Goal: Transaction & Acquisition: Download file/media

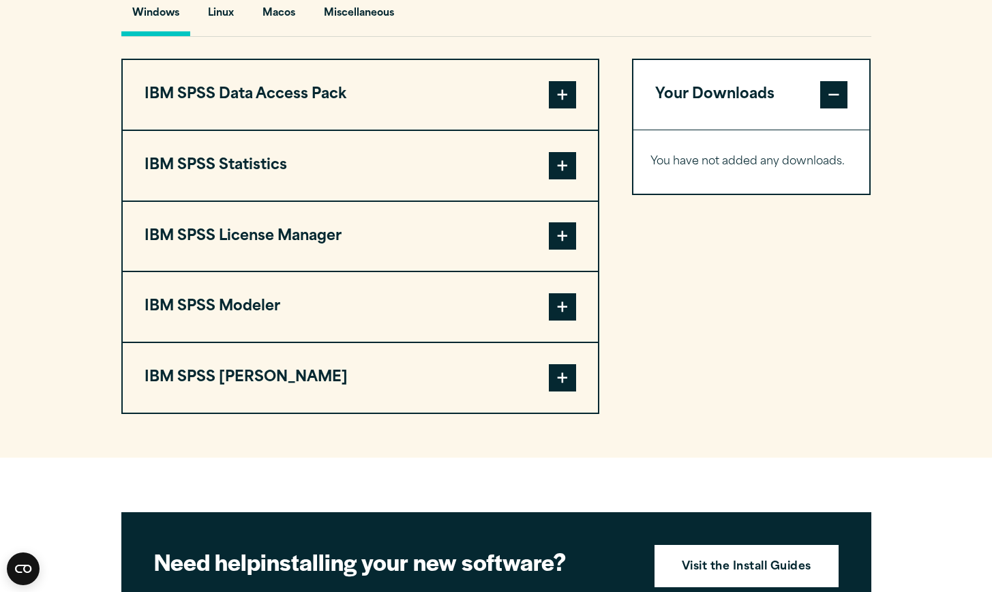
scroll to position [1043, 0]
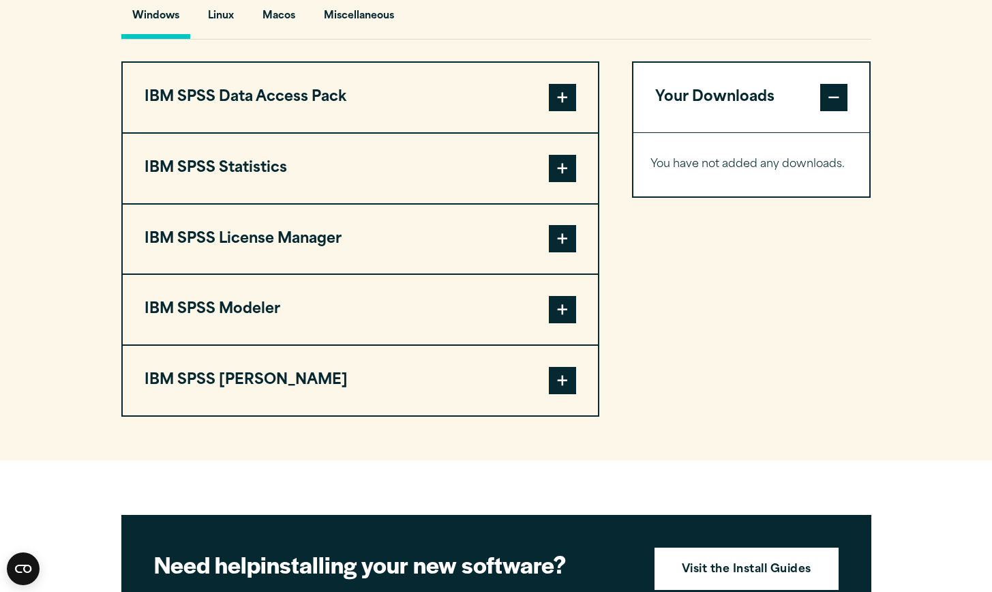
click at [564, 163] on span at bounding box center [562, 168] width 27 height 27
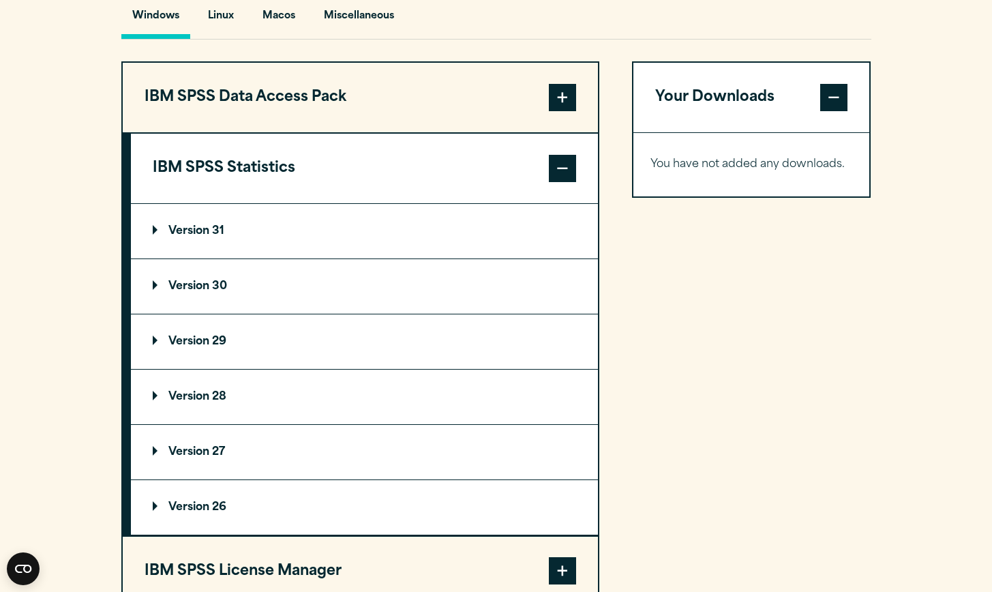
click at [187, 236] on p "Version 31" at bounding box center [189, 231] width 72 height 11
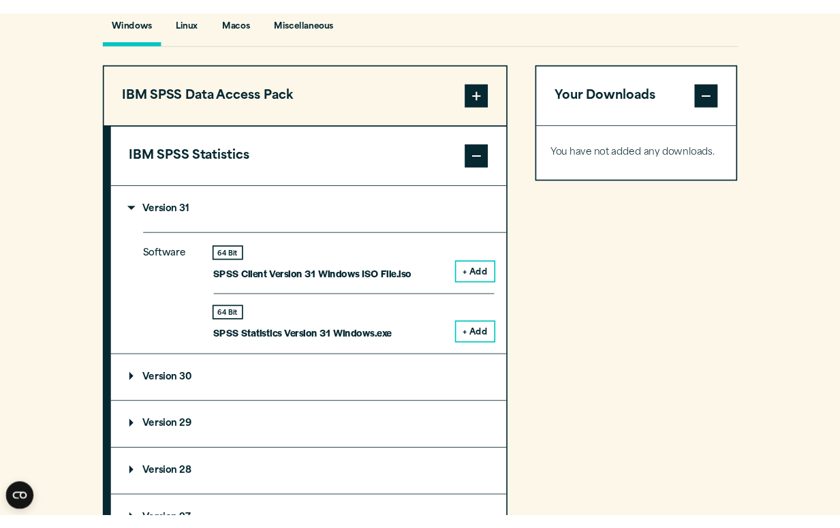
scroll to position [1113, 0]
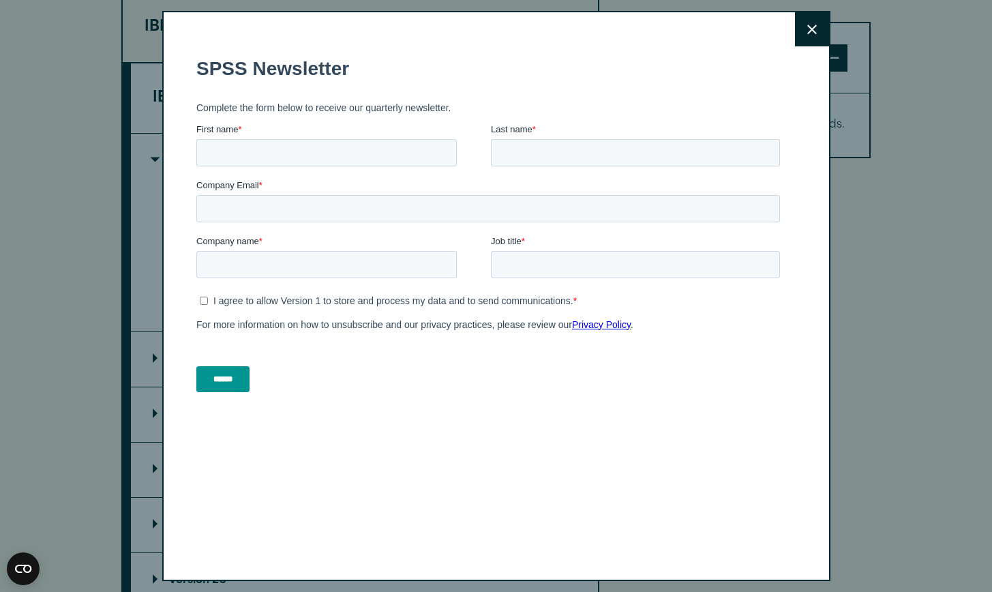
click at [807, 26] on icon at bounding box center [812, 30] width 10 height 10
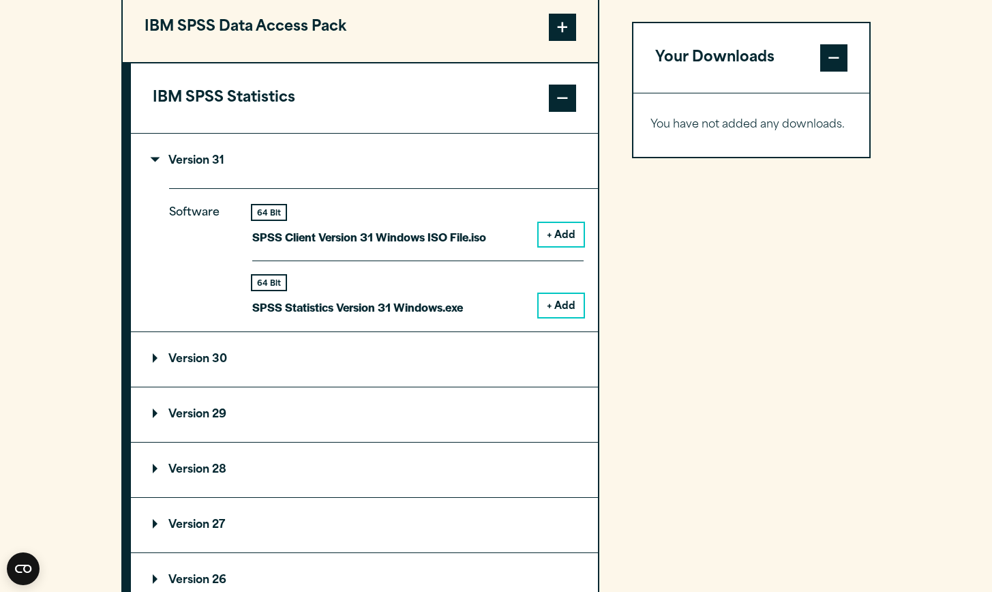
click at [558, 232] on button "+ Add" at bounding box center [560, 234] width 45 height 23
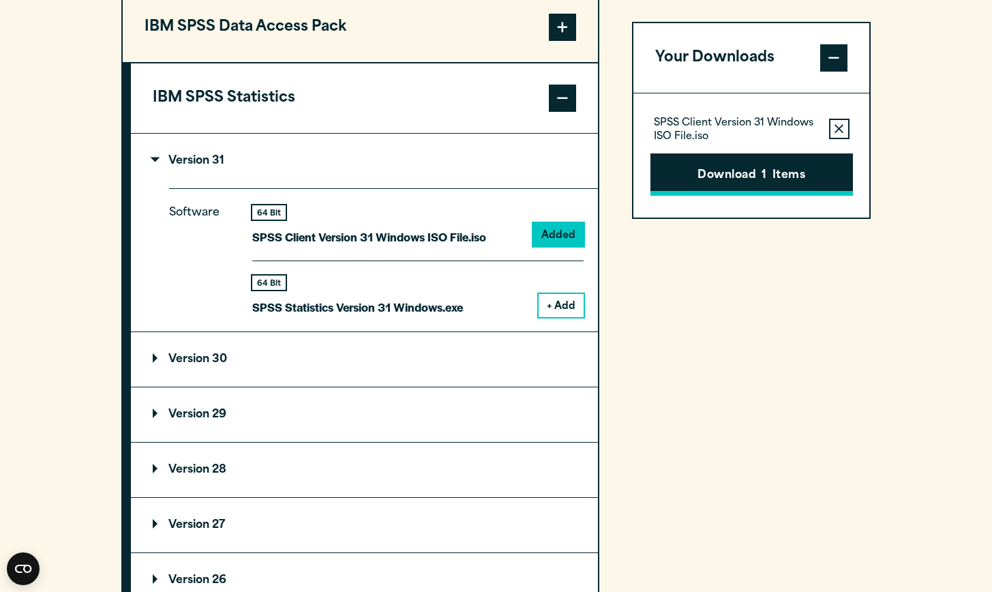
click at [744, 176] on button "Download 1 Items" at bounding box center [751, 174] width 202 height 42
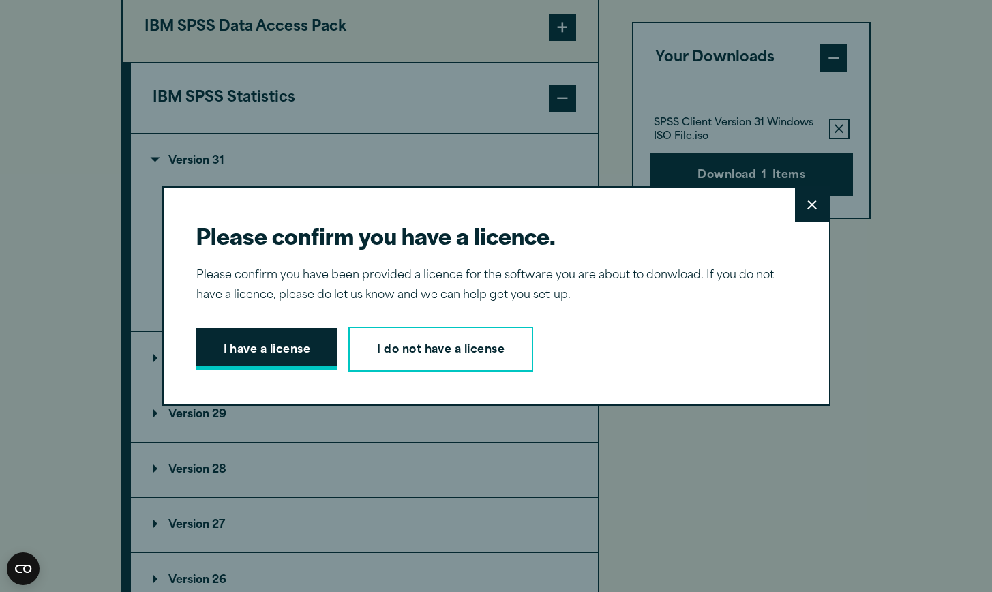
click at [296, 365] on button "I have a license" at bounding box center [267, 349] width 142 height 42
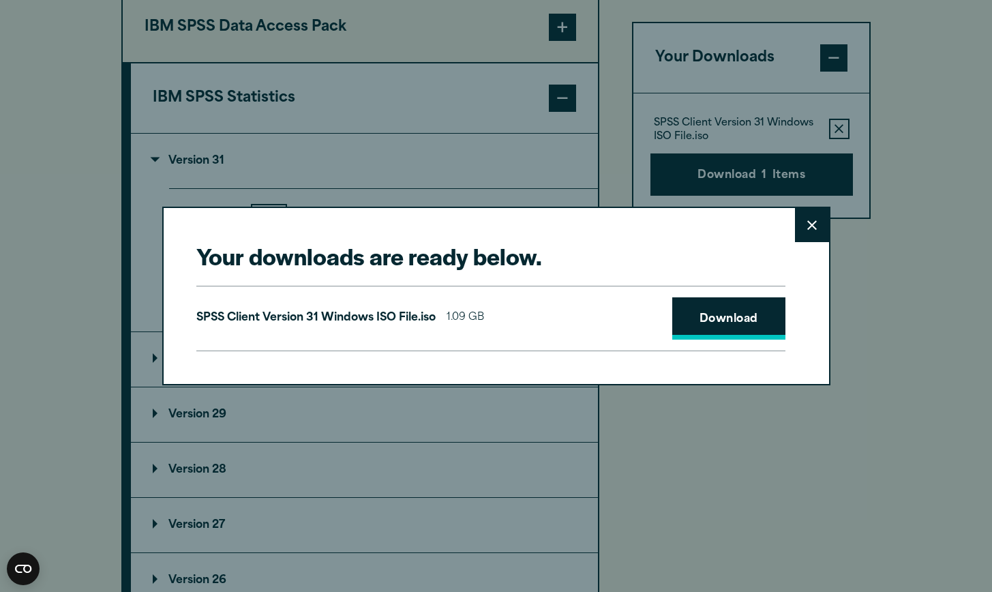
click at [711, 326] on link "Download" at bounding box center [728, 318] width 113 height 42
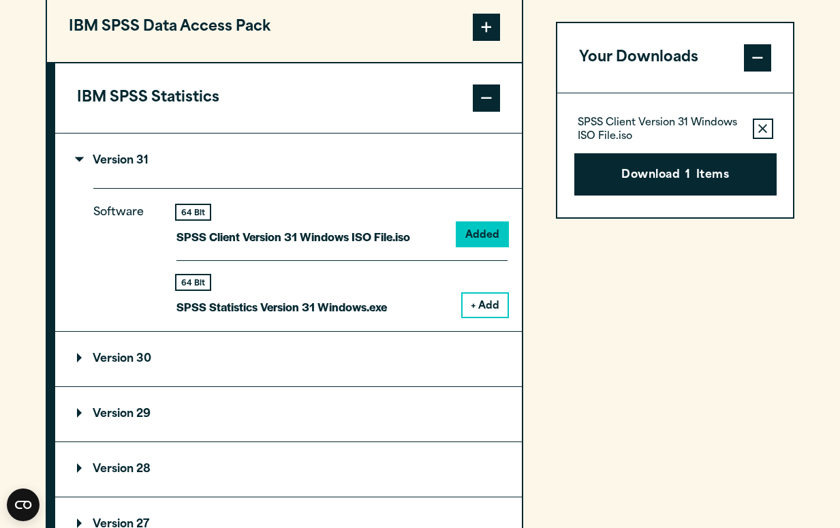
click at [805, 93] on div "Close" at bounding box center [420, 264] width 840 height 528
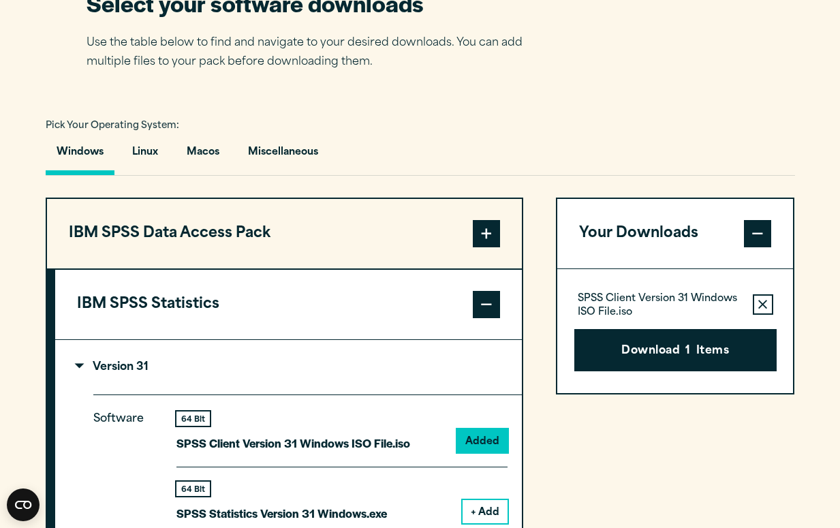
scroll to position [903, 0]
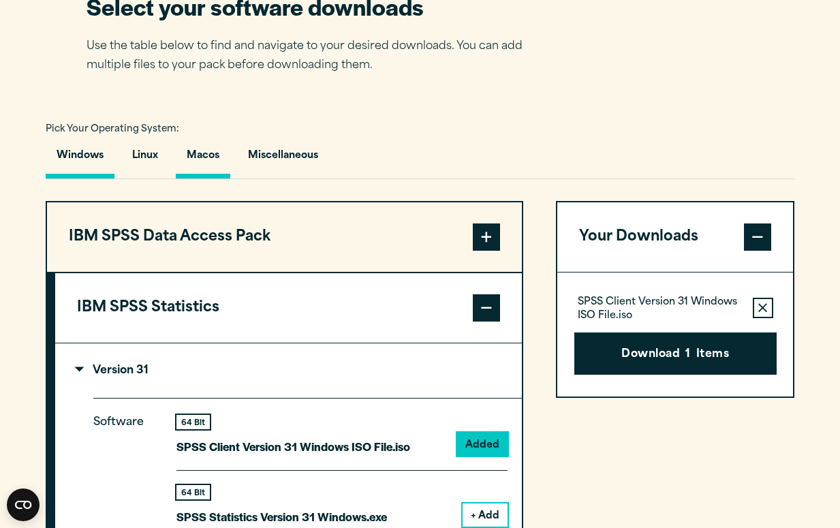
click at [219, 154] on button "Macos" at bounding box center [203, 159] width 55 height 39
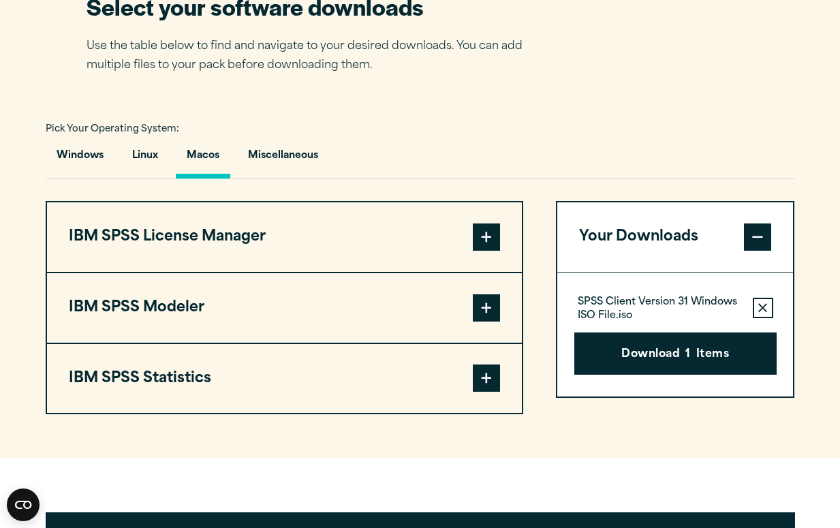
click at [476, 373] on span at bounding box center [486, 378] width 27 height 27
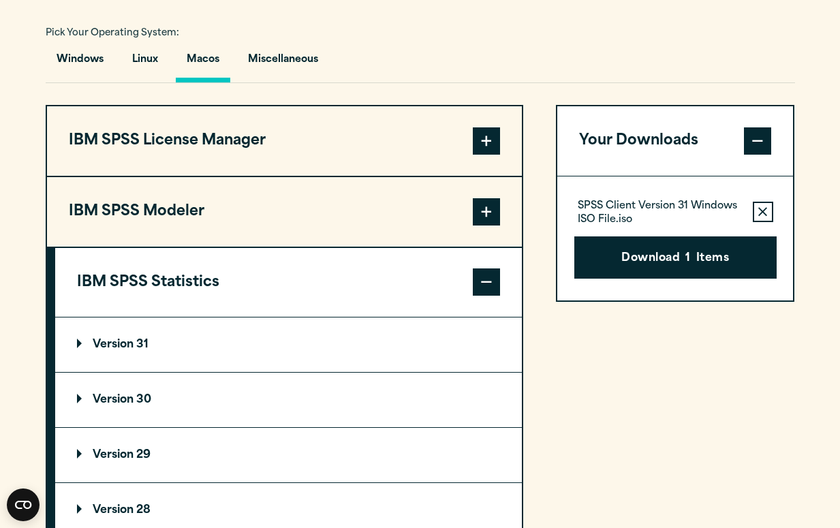
scroll to position [1000, 0]
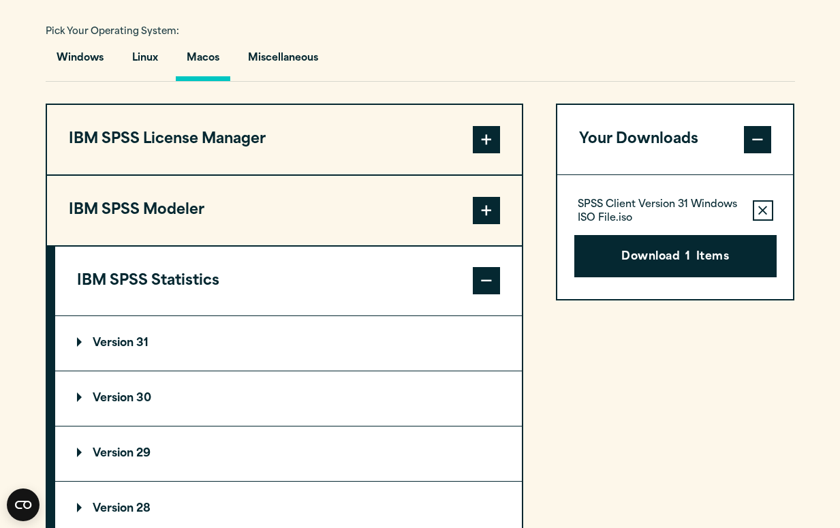
click at [119, 342] on p "Version 31" at bounding box center [113, 343] width 72 height 11
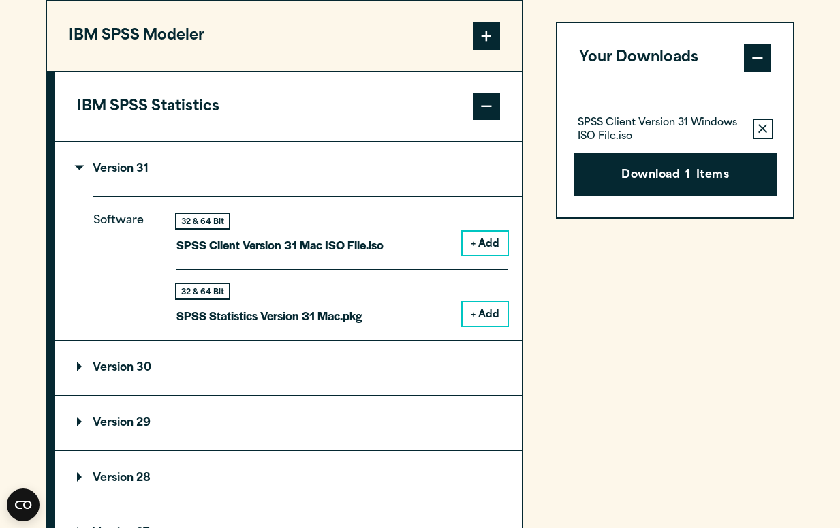
scroll to position [1171, 0]
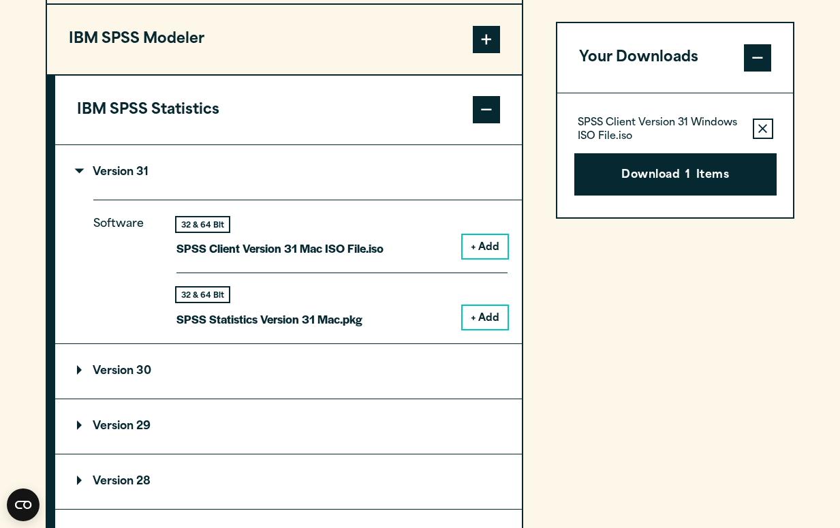
click at [810, 82] on section "Select your software downloads Use the table below to find and navigate to your…" at bounding box center [420, 172] width 840 height 986
click at [493, 247] on button "+ Add" at bounding box center [485, 246] width 45 height 23
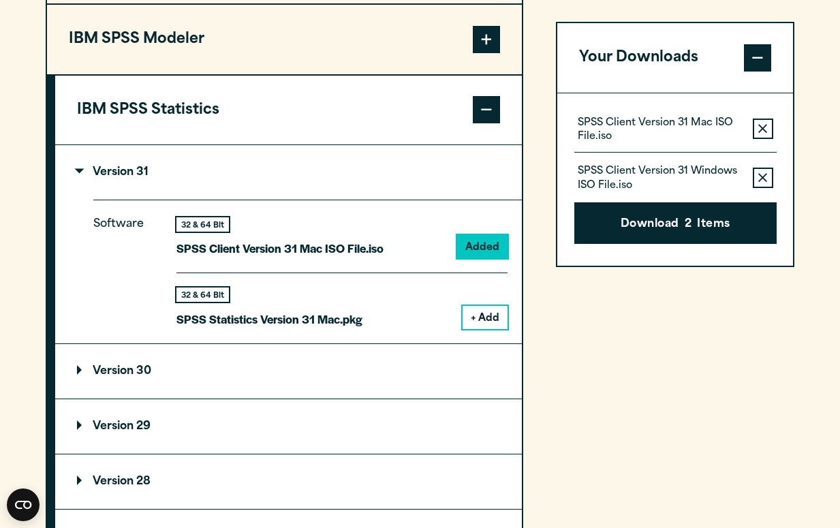
click at [763, 173] on icon "button" at bounding box center [763, 178] width 9 height 10
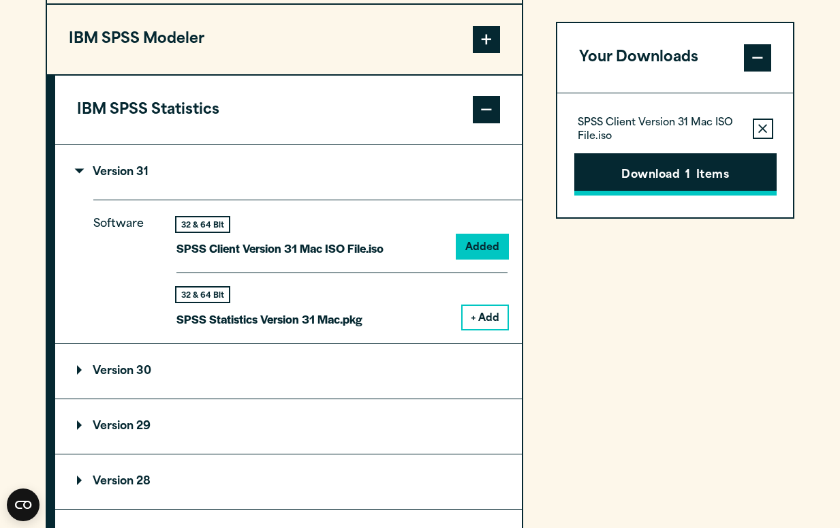
click at [706, 168] on button "Download 1 Items" at bounding box center [676, 174] width 202 height 42
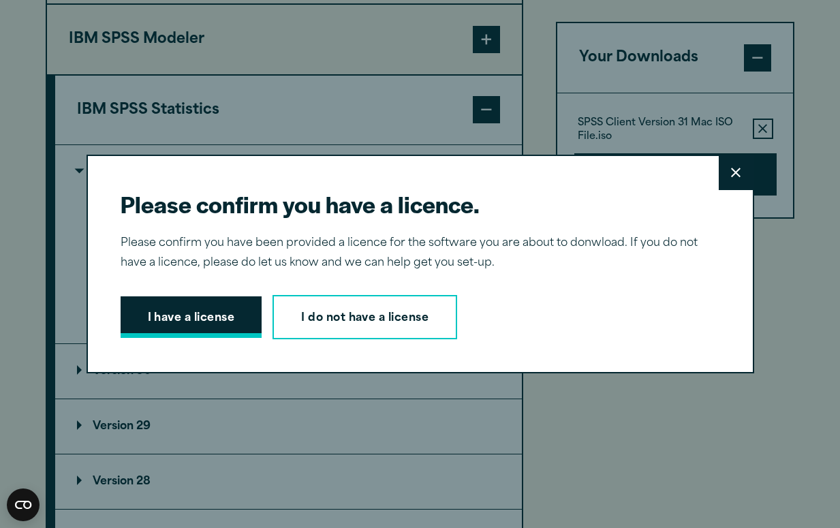
click at [196, 310] on button "I have a license" at bounding box center [192, 317] width 142 height 42
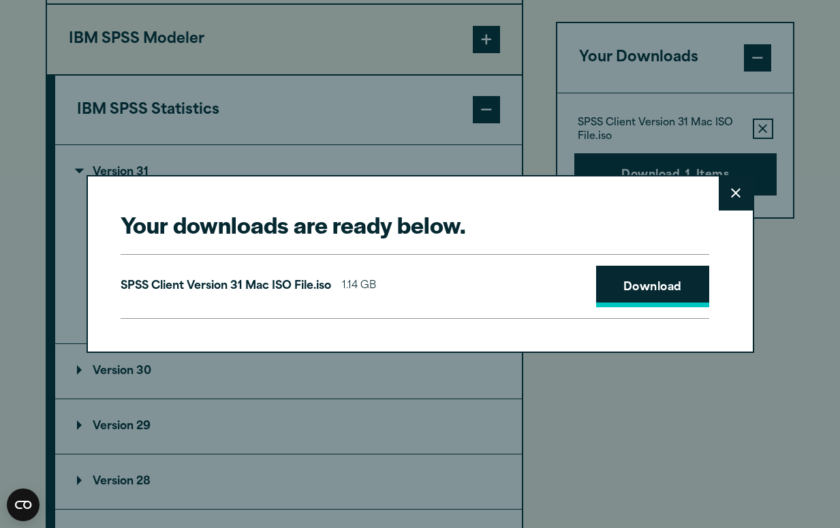
click at [643, 279] on link "Download" at bounding box center [652, 287] width 113 height 42
click at [829, 238] on div "Your downloads are ready below. Close SPSS Client Version 31 Mac ISO File.iso 1…" at bounding box center [420, 264] width 840 height 528
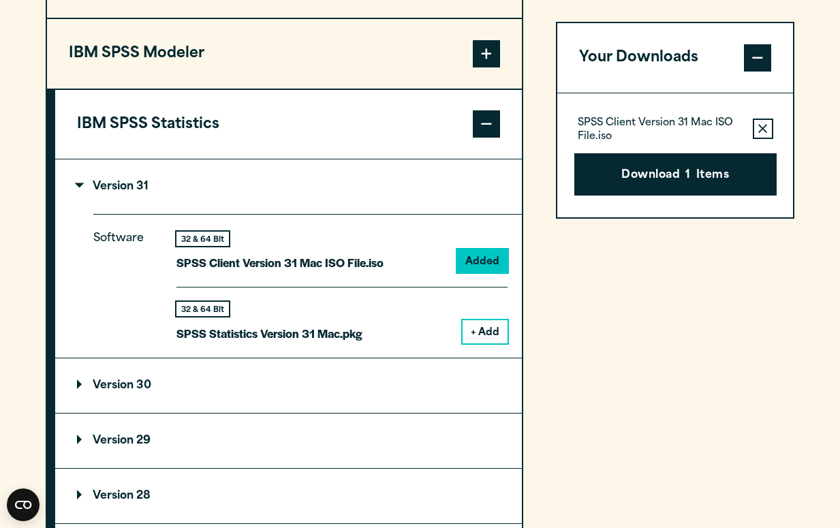
scroll to position [1157, 0]
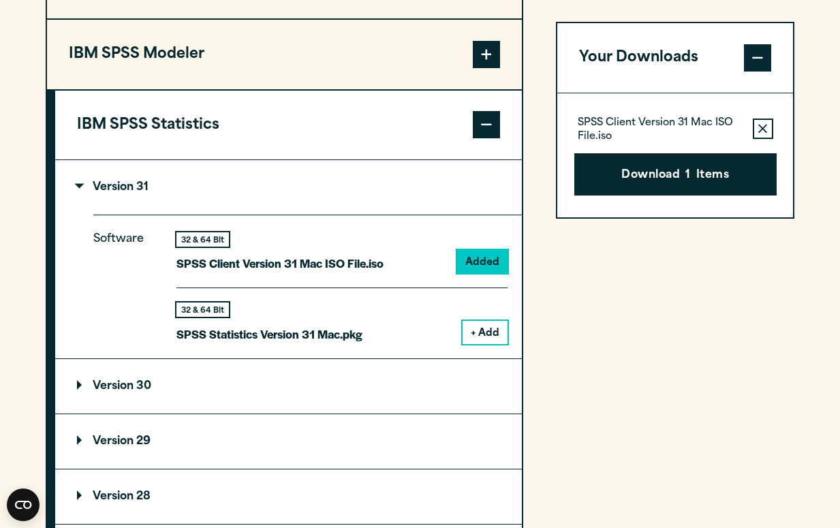
click at [480, 330] on button "+ Add" at bounding box center [485, 332] width 45 height 23
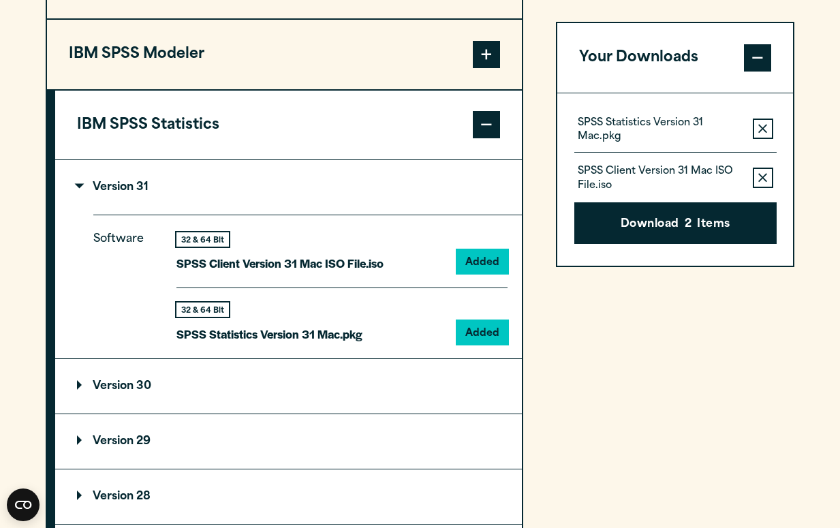
click at [761, 178] on icon "button" at bounding box center [763, 178] width 9 height 10
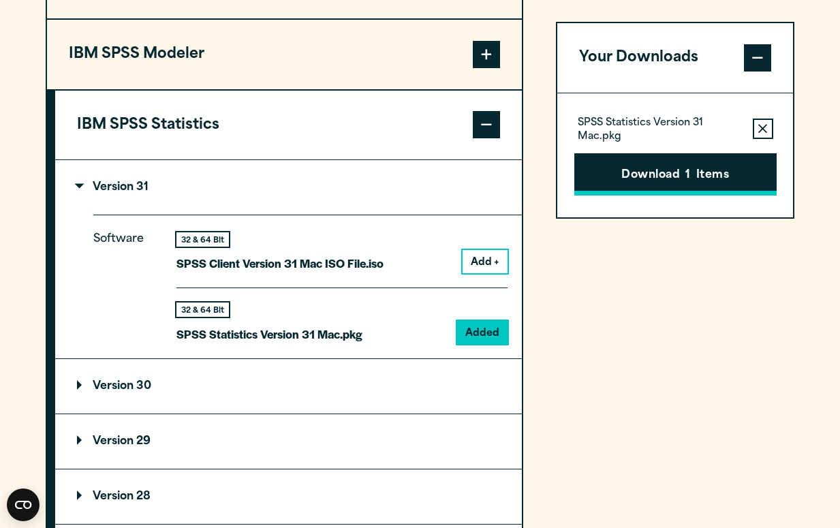
click at [703, 167] on button "Download 1 Items" at bounding box center [676, 174] width 202 height 42
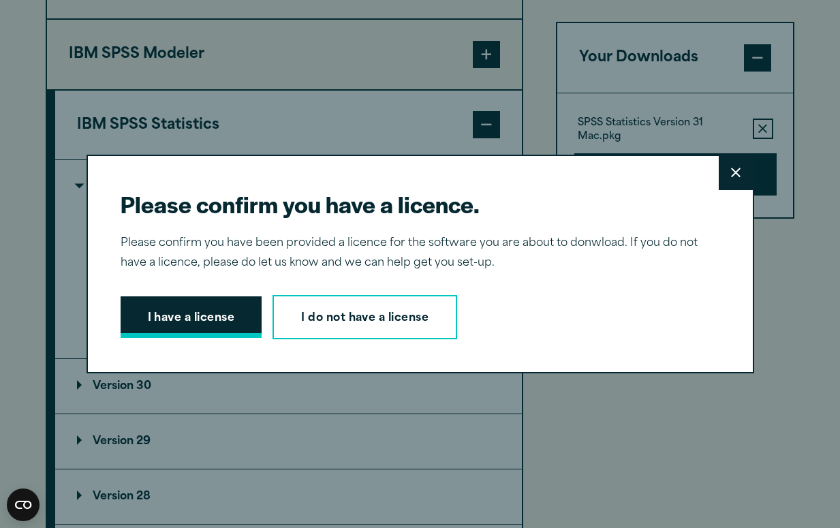
click at [204, 316] on button "I have a license" at bounding box center [192, 317] width 142 height 42
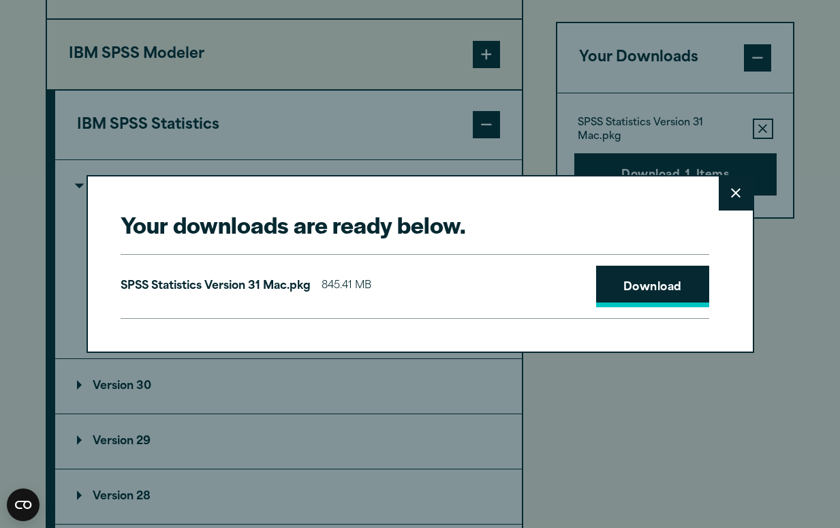
click at [654, 290] on link "Download" at bounding box center [652, 287] width 113 height 42
click at [832, 267] on div "Your downloads are ready below. Close SPSS Statistics Version 31 Mac.pkg 845.41…" at bounding box center [420, 264] width 840 height 528
